Goal: Task Accomplishment & Management: Complete application form

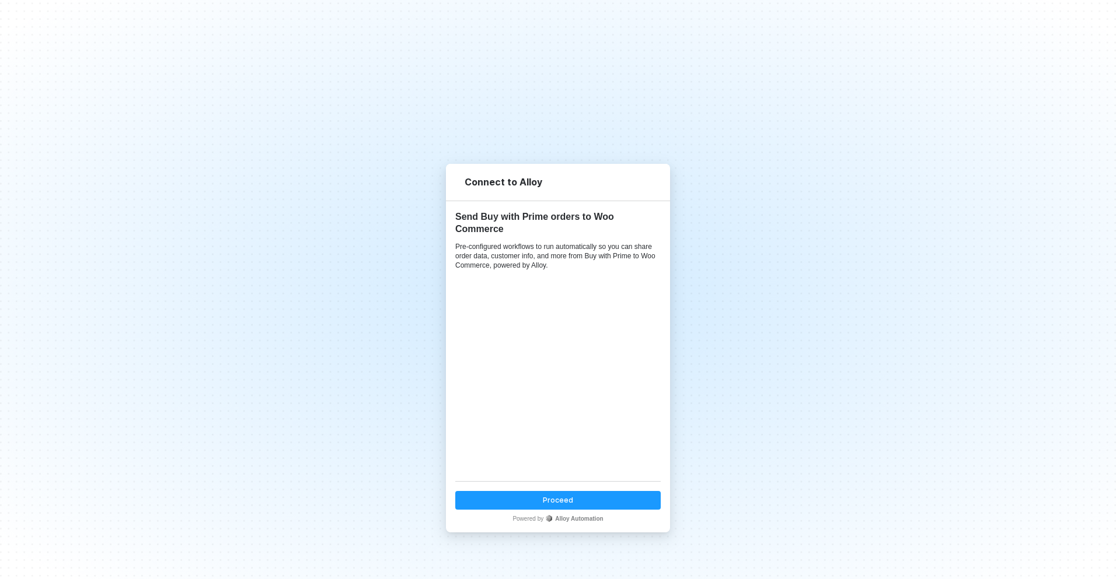
click at [565, 500] on div "Proceed" at bounding box center [558, 500] width 30 height 10
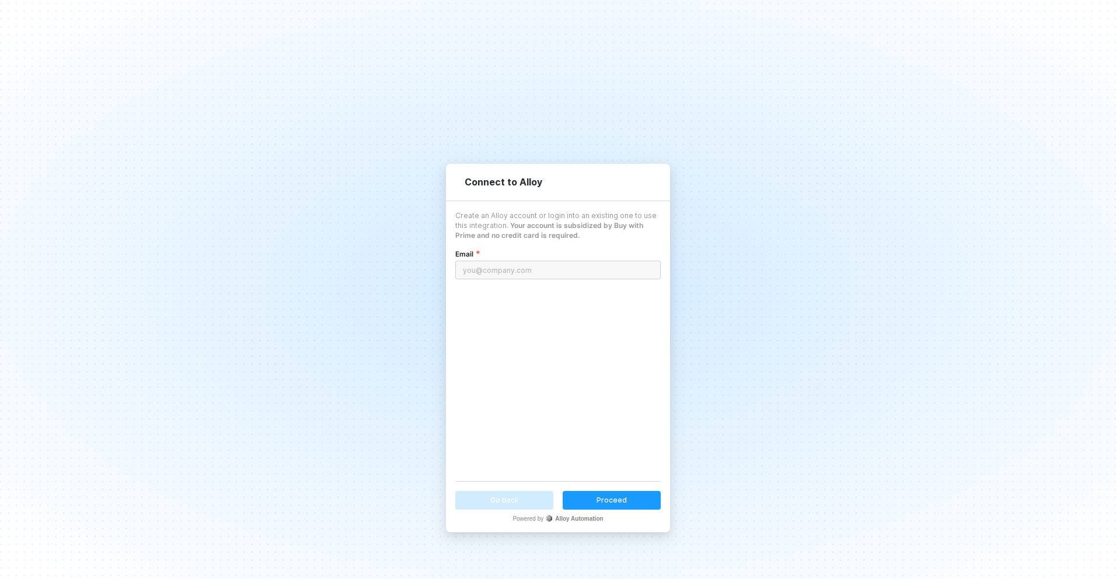
click at [542, 271] on input "email" at bounding box center [557, 270] width 205 height 19
type input "[EMAIL_ADDRESS][DOMAIN_NAME]"
click at [609, 502] on div "Proceed" at bounding box center [611, 500] width 30 height 10
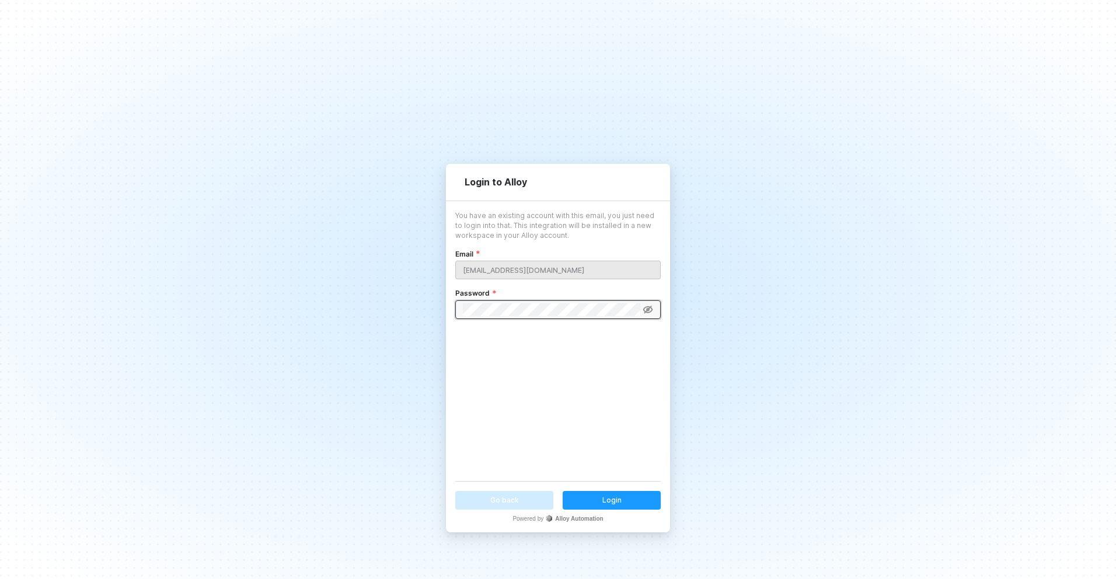
click at [623, 498] on button "Login" at bounding box center [612, 500] width 98 height 19
click at [424, 313] on div "Login to Alloy You have an existing account with this email, you just need to l…" at bounding box center [558, 289] width 1116 height 579
click at [640, 498] on button "Login" at bounding box center [612, 500] width 98 height 19
click at [455, 76] on div "Login to Alloy You have an existing account with this email, you just need to l…" at bounding box center [558, 289] width 1116 height 579
